Goal: Transaction & Acquisition: Obtain resource

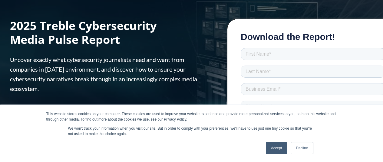
scroll to position [41, 0]
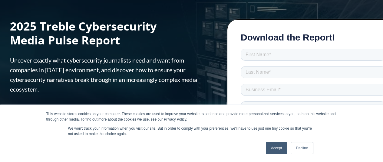
click at [302, 145] on link "Decline" at bounding box center [302, 148] width 22 height 12
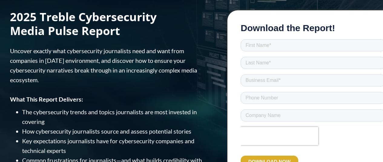
scroll to position [50, 0]
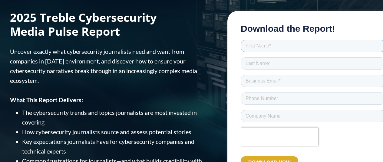
click at [260, 46] on input "text" at bounding box center [313, 46] width 145 height 12
type input "Jessica"
click at [260, 64] on input "text" at bounding box center [313, 64] width 145 height 12
type input "Heagerty"
click at [266, 84] on input "email" at bounding box center [313, 81] width 145 height 12
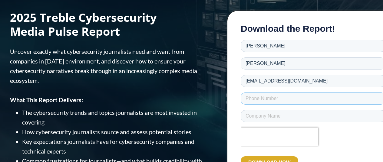
click at [271, 98] on input "tel" at bounding box center [313, 99] width 145 height 12
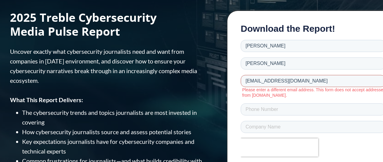
click at [275, 81] on input "jess418@gmail.com" at bounding box center [313, 81] width 145 height 12
drag, startPoint x: 295, startPoint y: 82, endPoint x: 202, endPoint y: 80, distance: 92.5
click at [241, 80] on html "Download the Report! Jessica Heagerty jess418@gmail.com Please enter a differen…" at bounding box center [313, 107] width 145 height 167
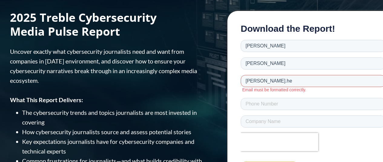
type input "Jessica.Heagerty@hotwireglobal.com"
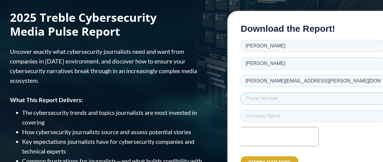
click at [260, 101] on input "tel" at bounding box center [313, 99] width 145 height 12
type input "000-000-0000"
click at [252, 117] on input "text" at bounding box center [313, 116] width 145 height 12
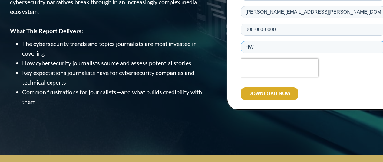
scroll to position [118, 0]
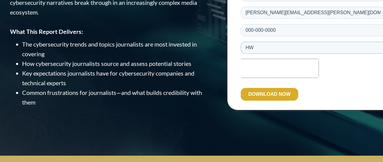
type input "HW"
click at [268, 93] on input "DOWNLOAD NOW" at bounding box center [270, 94] width 58 height 13
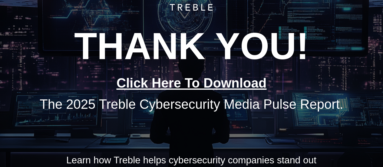
scroll to position [69, 0]
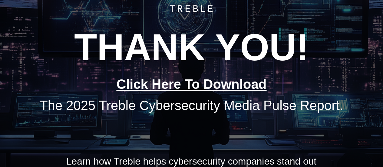
click at [217, 88] on link "Click Here To Download" at bounding box center [192, 84] width 150 height 15
